Goal: Transaction & Acquisition: Subscribe to service/newsletter

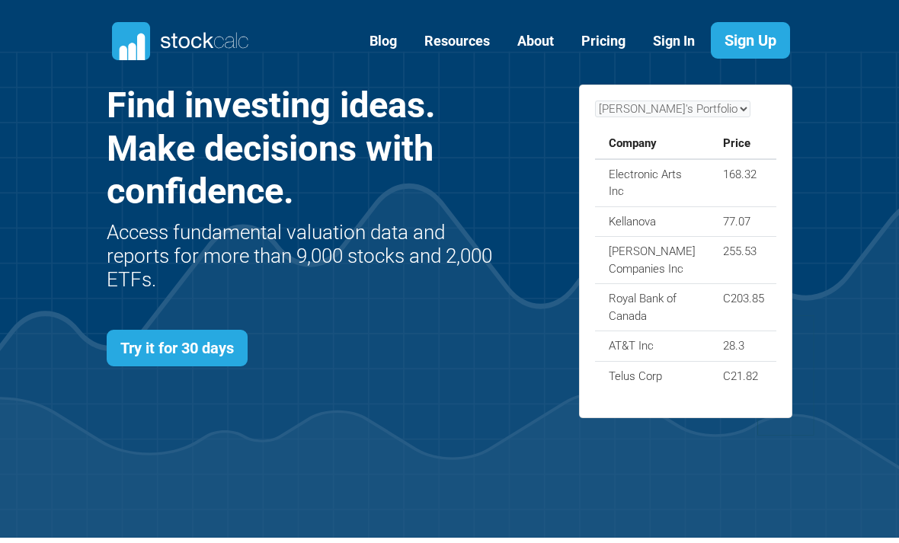
scroll to position [55, 0]
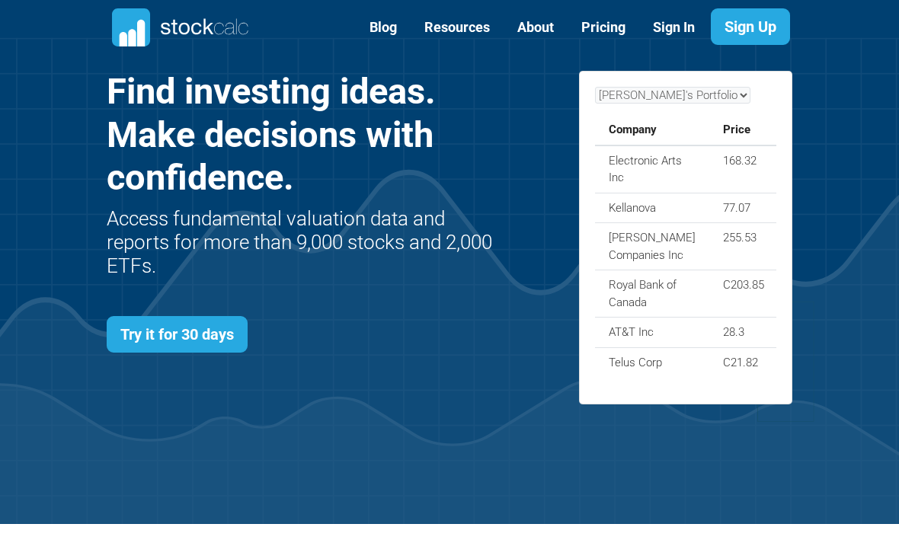
click at [158, 318] on link "Try it for 30 days" at bounding box center [177, 334] width 141 height 37
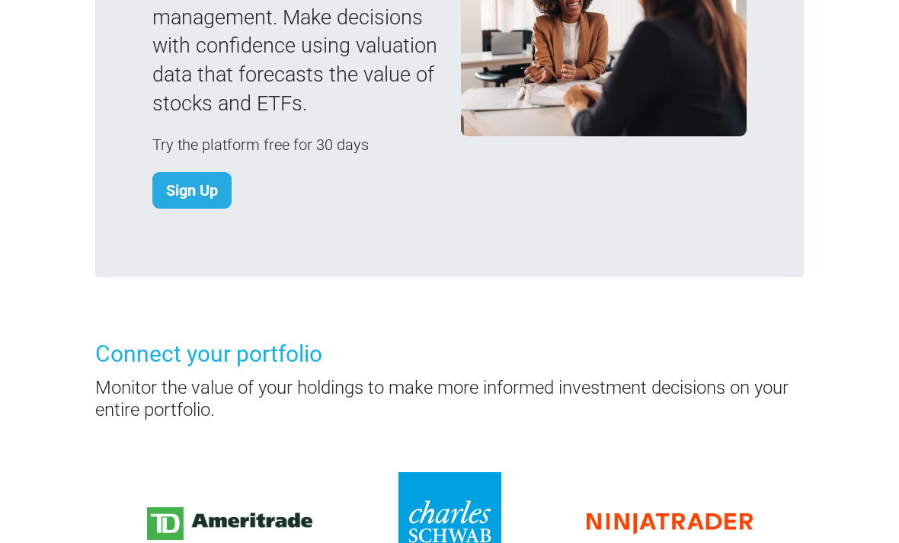
scroll to position [1478, 0]
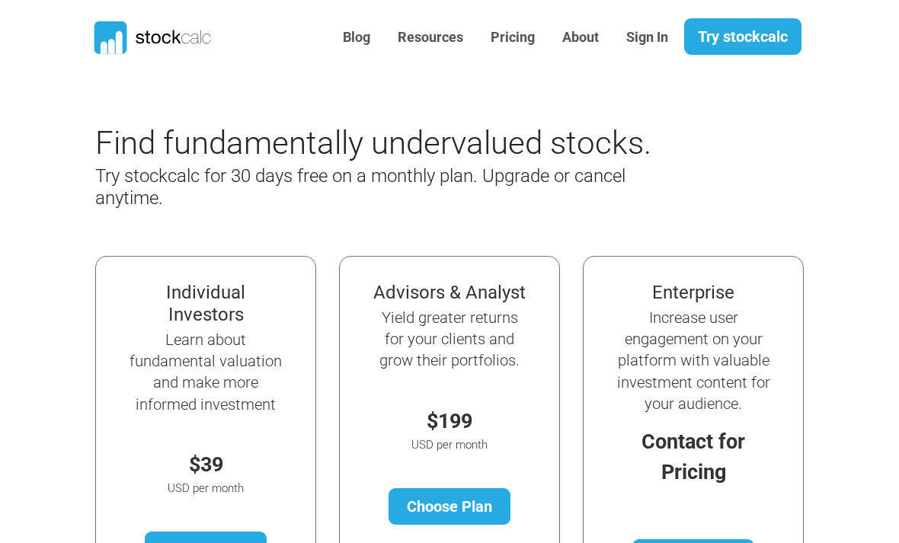
scroll to position [45, 0]
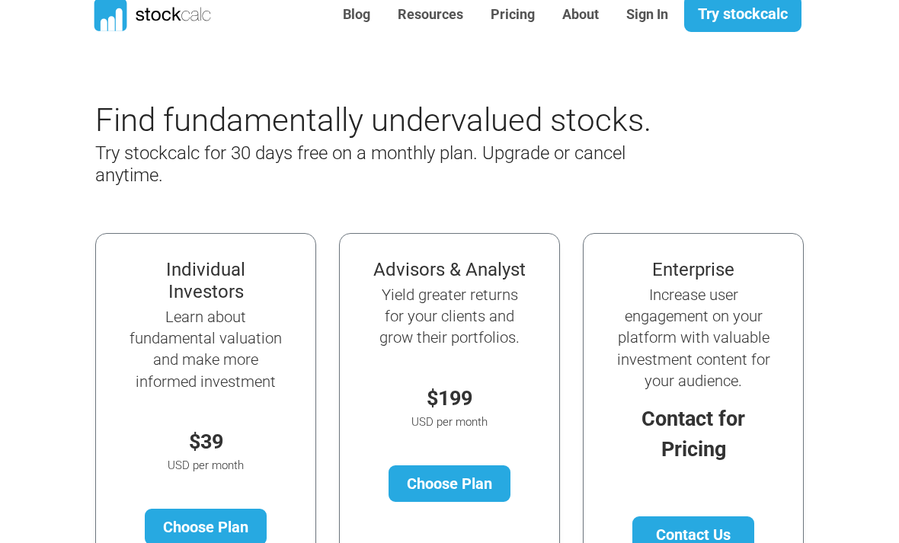
click at [704, 12] on link "Try stockcalc" at bounding box center [742, 13] width 117 height 37
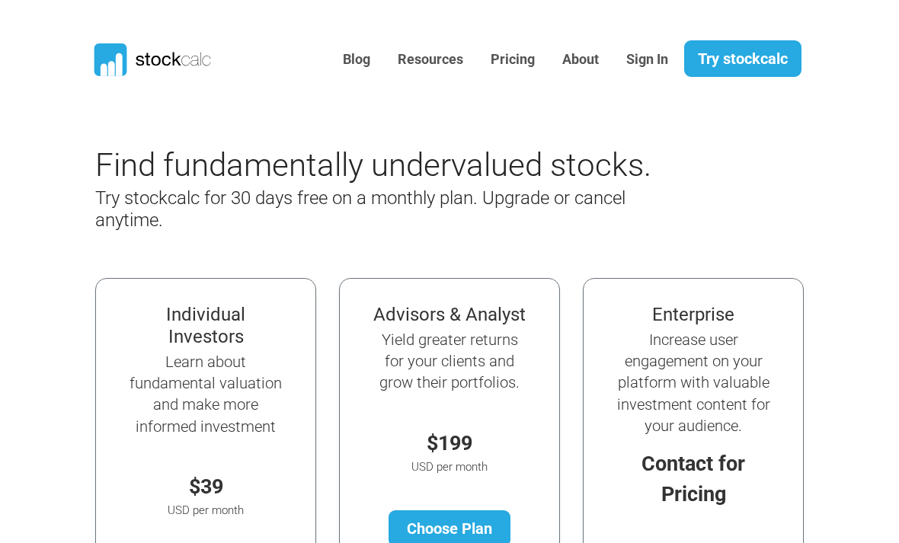
click at [700, 53] on link "Try stockcalc" at bounding box center [742, 58] width 117 height 37
click at [91, 253] on div "Find fundamentally undervalued stocks. Try stockcalc for 30 days free on a mont…" at bounding box center [449, 209] width 731 height 126
